Goal: Task Accomplishment & Management: Manage account settings

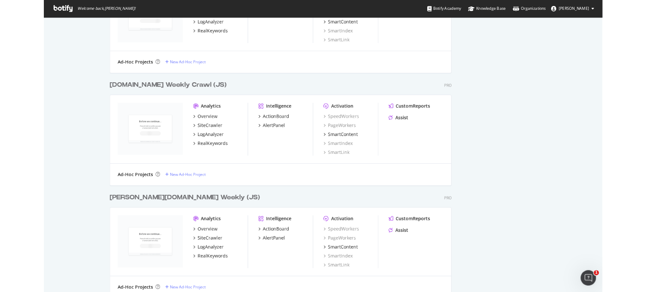
scroll to position [596, 0]
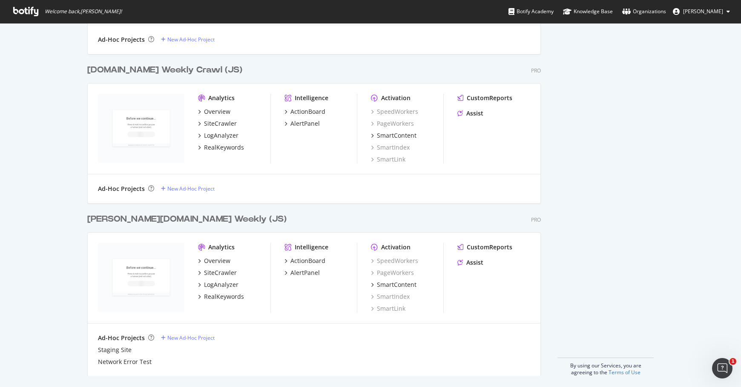
click at [218, 99] on div "Analytics" at bounding box center [221, 98] width 26 height 9
click at [216, 111] on div "Overview" at bounding box center [217, 111] width 26 height 9
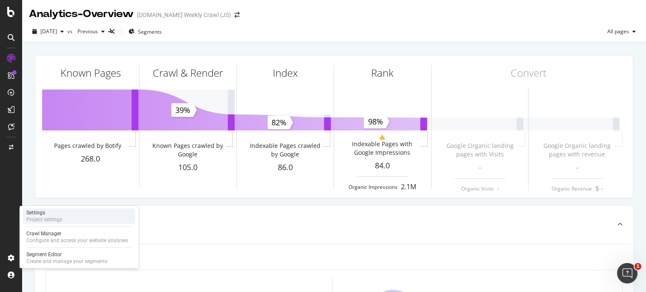
click at [46, 209] on div "Settings" at bounding box center [44, 212] width 36 height 7
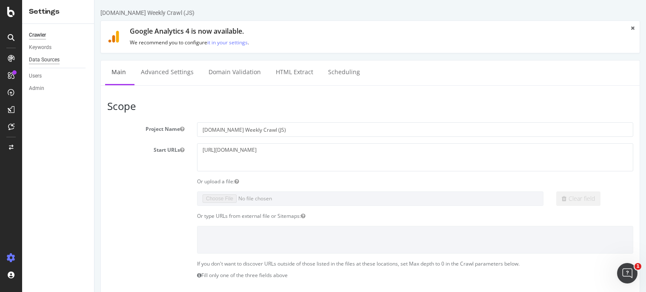
click at [47, 57] on div "Data Sources" at bounding box center [44, 59] width 31 height 9
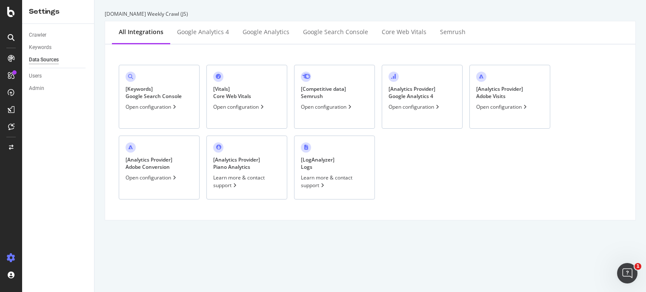
click at [502, 105] on div "Open configuration" at bounding box center [502, 106] width 52 height 7
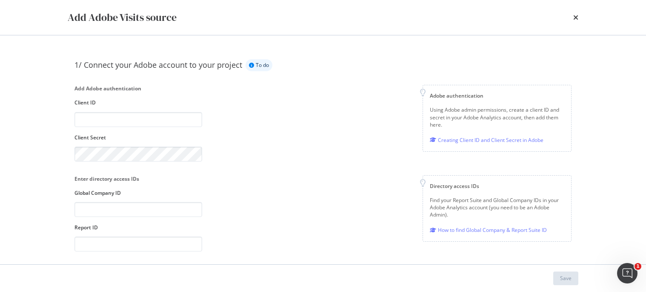
click at [50, 231] on div "Add Adobe Visits source 1/ Connect your Adobe account to your project To do Add…" at bounding box center [323, 146] width 646 height 292
click at [453, 142] on div "Creating Client ID and Client Secret in Adobe" at bounding box center [487, 139] width 114 height 9
click at [124, 119] on input "modal" at bounding box center [138, 119] width 128 height 15
paste input "7d446a32262149359f4150330ba0b1cf"
type input "7d446a32262149359f4150330ba0b1cf"
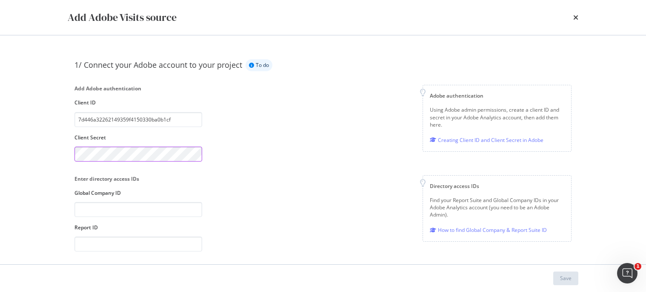
click at [69, 151] on div "1/ Connect your Adobe account to your project To do Add Adobe authentication Cl…" at bounding box center [323, 221] width 511 height 339
click at [269, 167] on div "1/ Connect your Adobe account to your project To do Add Adobe authentication Cl…" at bounding box center [322, 168] width 497 height 219
click at [156, 208] on input "modal" at bounding box center [138, 209] width 128 height 15
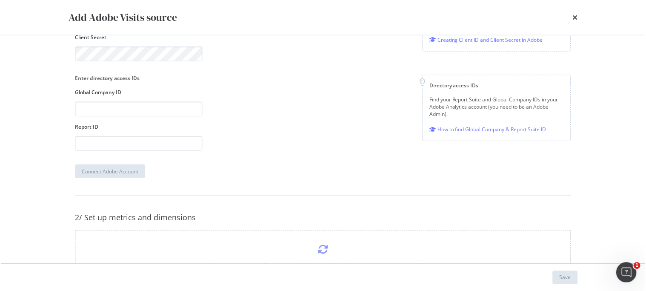
scroll to position [85, 0]
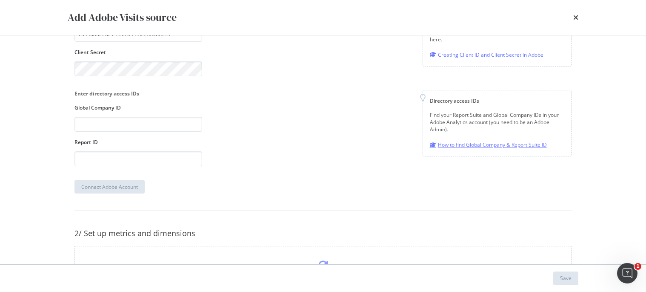
click at [461, 143] on div "How to find Global Company & Report Suite ID" at bounding box center [488, 144] width 117 height 9
click at [132, 124] on input "modal" at bounding box center [138, 124] width 128 height 15
click at [125, 160] on input "modal" at bounding box center [138, 158] width 128 height 15
drag, startPoint x: 161, startPoint y: 125, endPoint x: 3, endPoint y: 125, distance: 157.9
click at [3, 125] on div "Add Adobe Visits source 1/ Connect your Adobe account to your project To do Add…" at bounding box center [323, 145] width 646 height 291
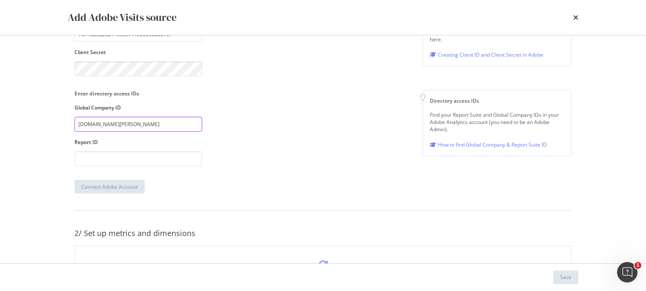
paste input "sp1"
type input "amersp1"
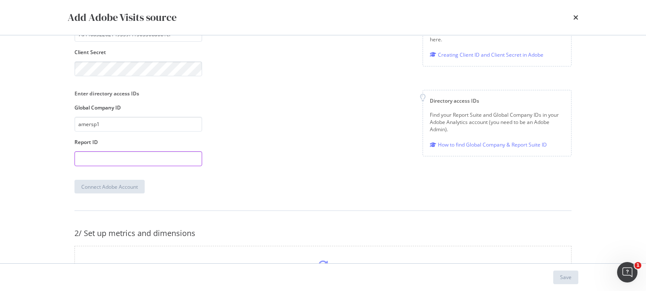
click at [96, 157] on input "modal" at bounding box center [138, 158] width 128 height 15
paste input "[DOMAIN_NAME][PERSON_NAME]"
type input "[DOMAIN_NAME][PERSON_NAME]"
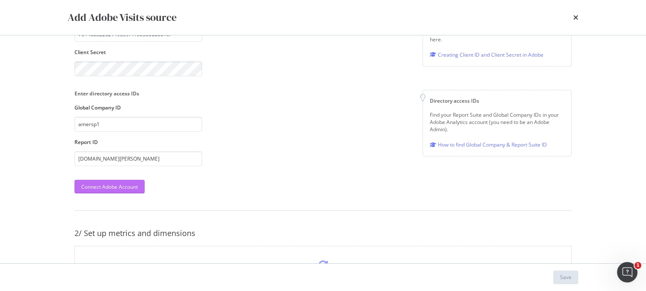
click at [101, 188] on div "Connect Adobe Account" at bounding box center [109, 186] width 57 height 7
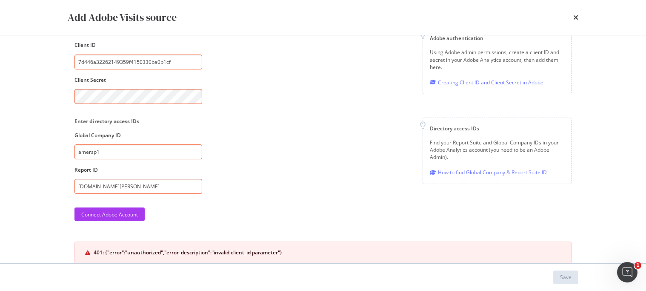
scroll to position [43, 0]
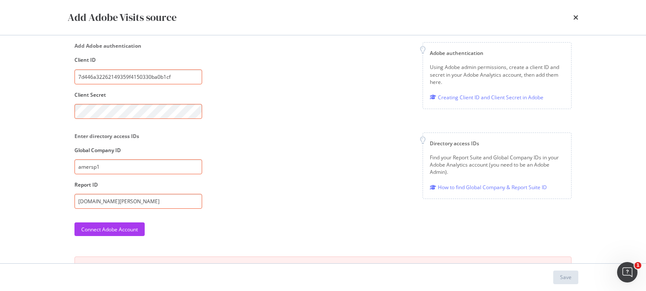
click at [278, 170] on div "Enter directory access IDs Global Company ID amersp1 Report ID [DOMAIN_NAME][PE…" at bounding box center [322, 170] width 497 height 76
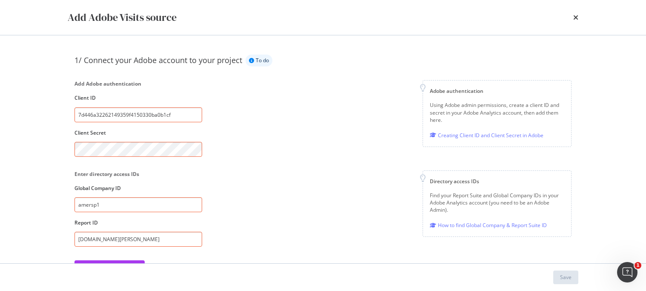
scroll to position [0, 0]
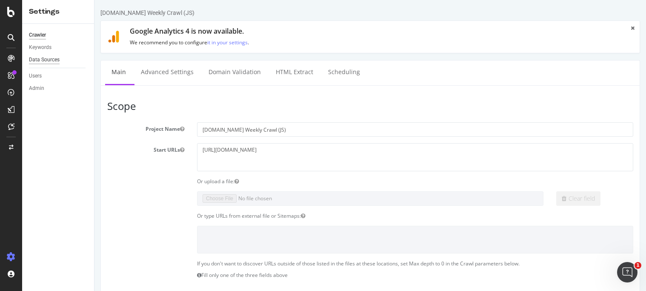
click at [37, 60] on div "Data Sources" at bounding box center [44, 59] width 31 height 9
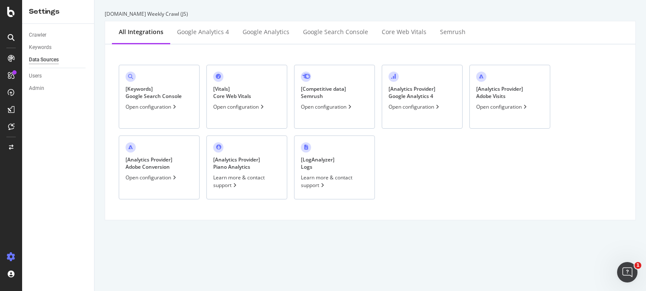
click at [518, 107] on div "Open configuration" at bounding box center [502, 106] width 52 height 7
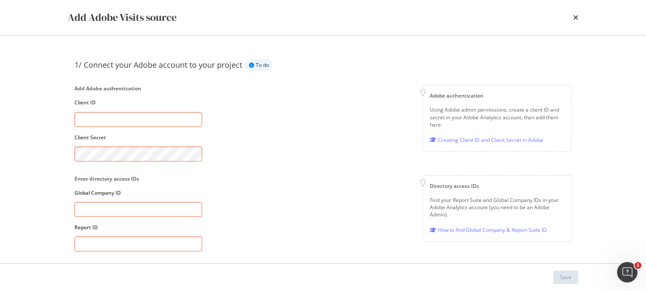
click at [159, 122] on input "modal" at bounding box center [138, 119] width 128 height 15
paste input "7d446a32262149359f4150330ba0b1cf"
type input "7d446a32262149359f4150330ba0b1cf"
click at [113, 212] on input "modal" at bounding box center [138, 209] width 128 height 15
type input "amersp1"
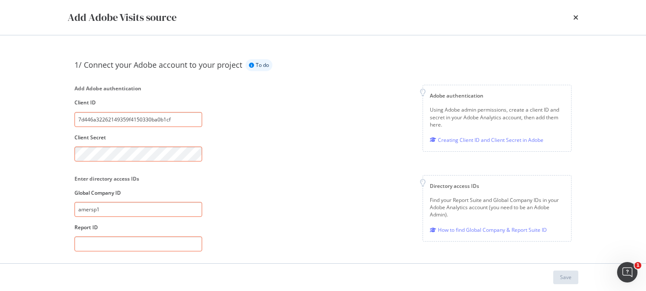
click at [106, 243] on input "modal" at bounding box center [138, 243] width 128 height 15
paste input "[DOMAIN_NAME][PERSON_NAME]"
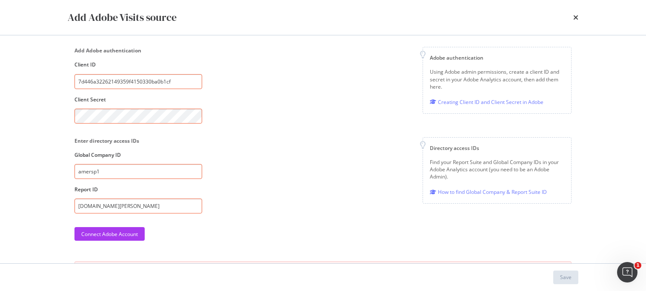
scroll to position [85, 0]
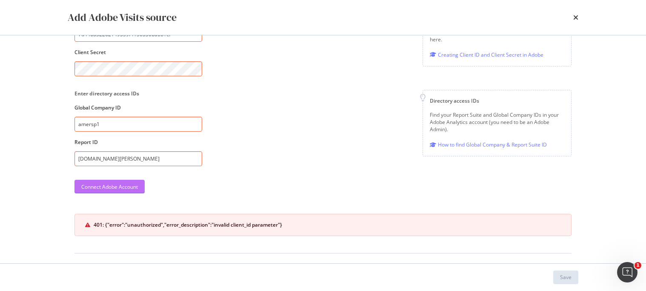
type input "[DOMAIN_NAME][PERSON_NAME]"
drag, startPoint x: 108, startPoint y: 189, endPoint x: 166, endPoint y: 188, distance: 57.9
click at [108, 189] on div "Connect Adobe Account" at bounding box center [109, 186] width 57 height 7
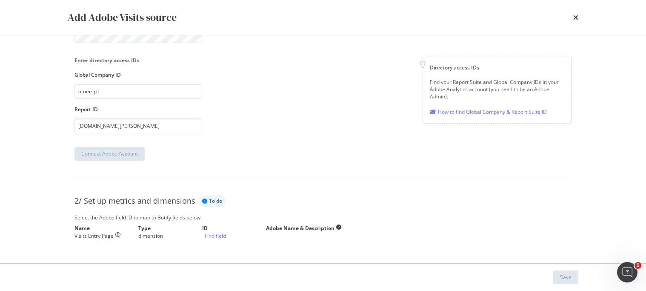
scroll to position [170, 0]
click at [226, 232] on div "Find field" at bounding box center [215, 235] width 21 height 7
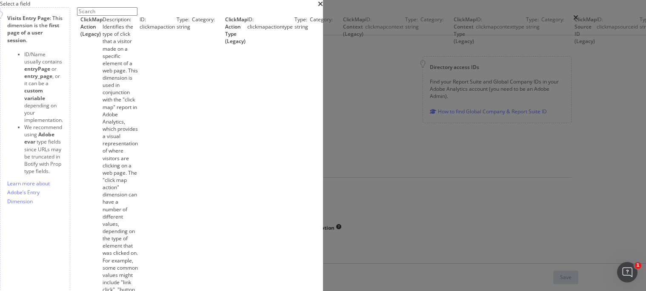
scroll to position [0, 0]
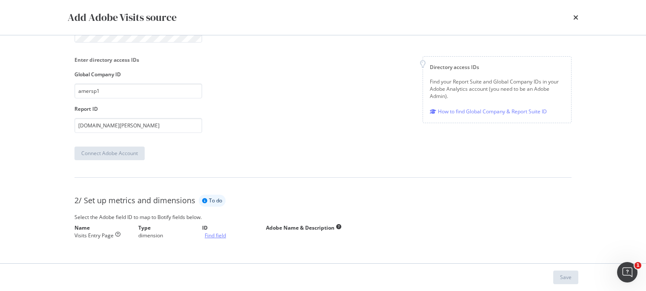
click at [226, 232] on div "Find field" at bounding box center [215, 235] width 21 height 7
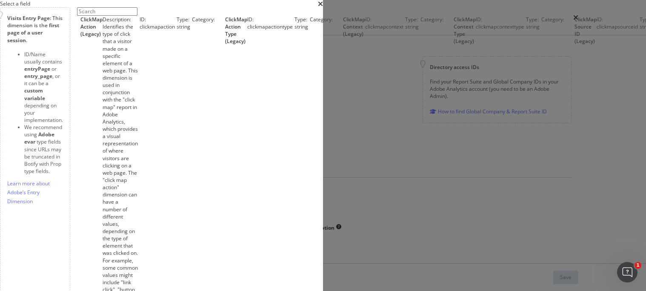
click at [77, 148] on div "ClickMap Action (Legacy)" at bounding box center [77, 173] width 0 height 314
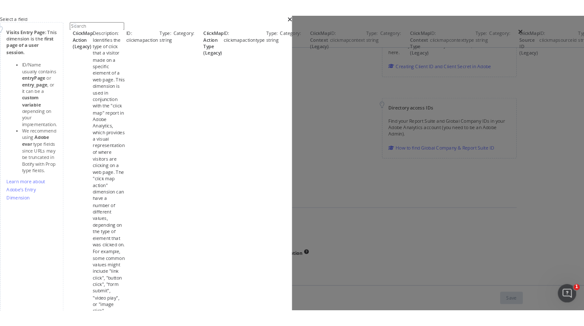
scroll to position [135, 0]
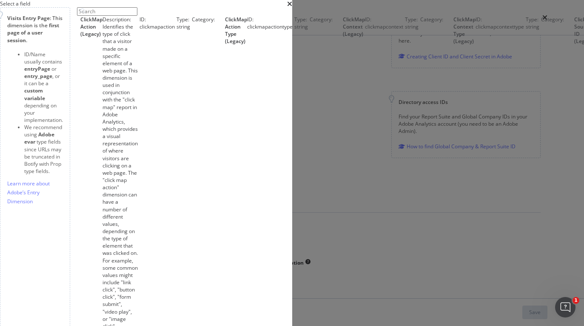
drag, startPoint x: 326, startPoint y: 38, endPoint x: 301, endPoint y: 40, distance: 24.3
click at [292, 7] on div "Select a field" at bounding box center [146, 3] width 292 height 7
click at [137, 16] on input "modal" at bounding box center [107, 11] width 60 height 9
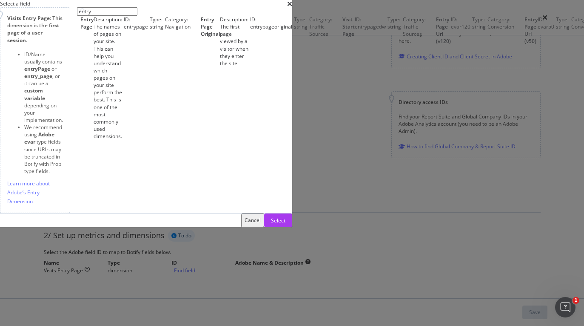
type input "entry"
click at [77, 140] on div "Entry Page" at bounding box center [77, 78] width 0 height 124
click at [286, 224] on div "Select" at bounding box center [278, 220] width 14 height 7
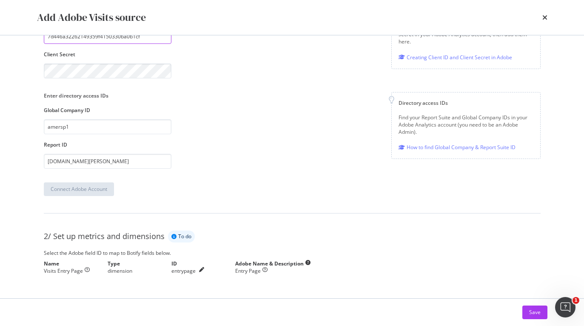
scroll to position [133, 0]
click at [535, 315] on div "Save" at bounding box center [535, 311] width 11 height 7
click at [533, 314] on div "Save" at bounding box center [535, 311] width 11 height 7
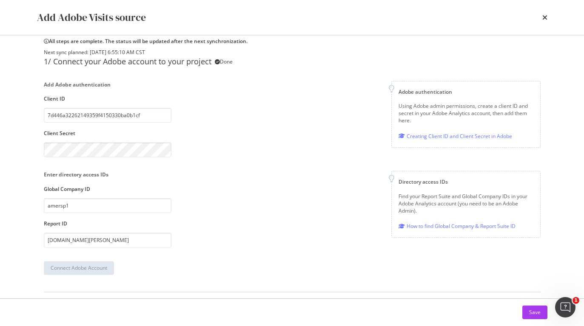
scroll to position [0, 0]
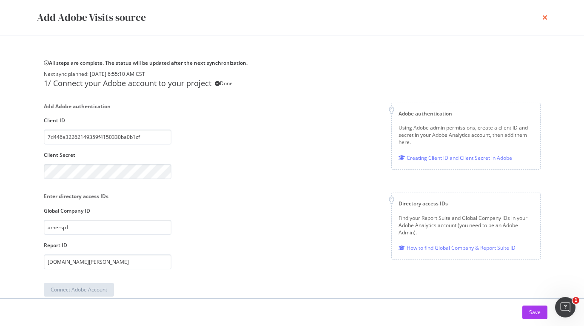
click at [544, 15] on icon "times" at bounding box center [545, 17] width 5 height 7
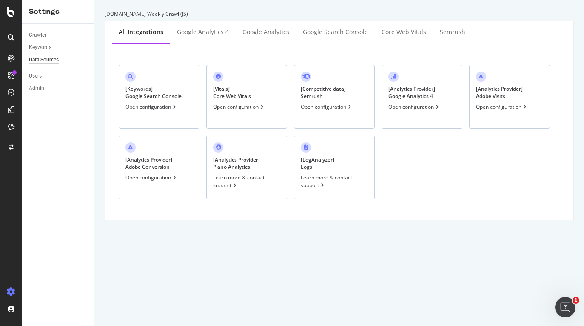
click at [245, 108] on div "Open configuration" at bounding box center [239, 106] width 52 height 7
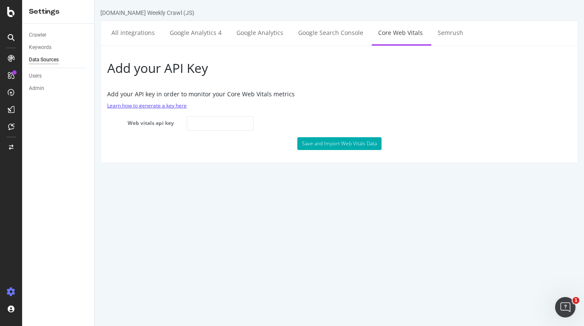
click at [165, 105] on link "Learn how to generate a key here" at bounding box center [147, 105] width 80 height 7
